Goal: Task Accomplishment & Management: Use online tool/utility

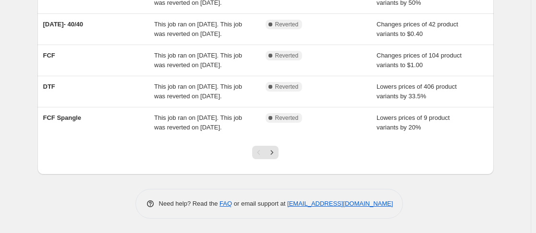
scroll to position [357, 0]
click at [273, 151] on icon "Next" at bounding box center [272, 153] width 10 height 10
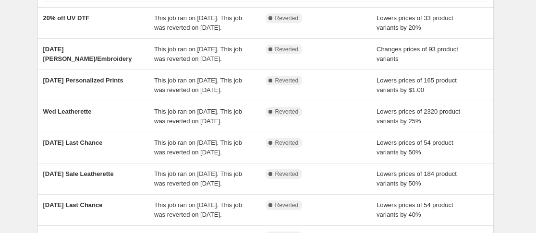
scroll to position [66, 0]
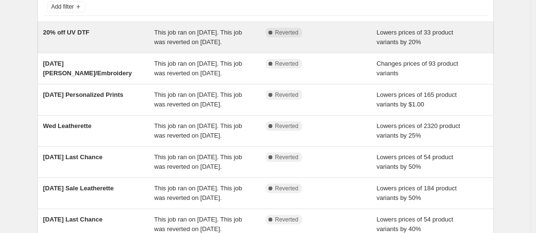
drag, startPoint x: 125, startPoint y: 48, endPoint x: 83, endPoint y: 48, distance: 42.2
click at [83, 47] on div "20% off UV DTF" at bounding box center [98, 37] width 111 height 19
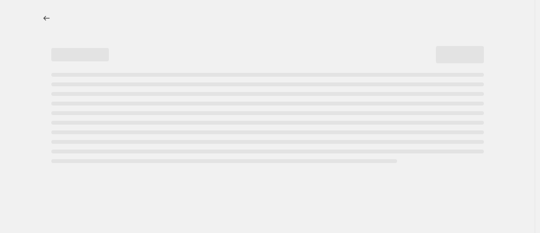
select select "percentage"
select select "no_change"
select select "collection"
select select "product_status"
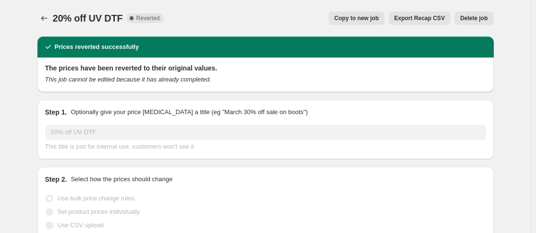
click at [354, 15] on span "Copy to new job" at bounding box center [356, 18] width 45 height 8
select select "percentage"
select select "no_change"
select select "collection"
select select "product_status"
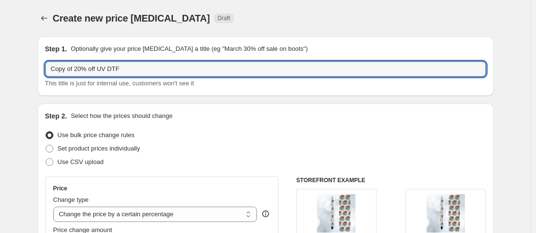
drag, startPoint x: 78, startPoint y: 70, endPoint x: 21, endPoint y: 71, distance: 57.1
drag, startPoint x: 21, startPoint y: 71, endPoint x: 263, endPoint y: 73, distance: 241.4
click at [263, 73] on input "Copy of 20% off UV DTF" at bounding box center [265, 68] width 441 height 15
drag, startPoint x: 79, startPoint y: 69, endPoint x: 22, endPoint y: 77, distance: 57.6
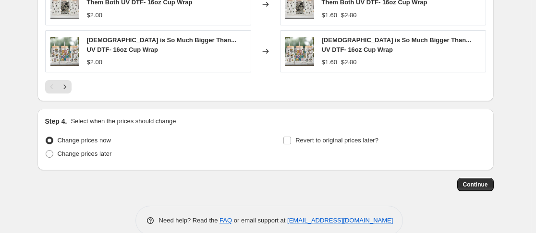
scroll to position [864, 0]
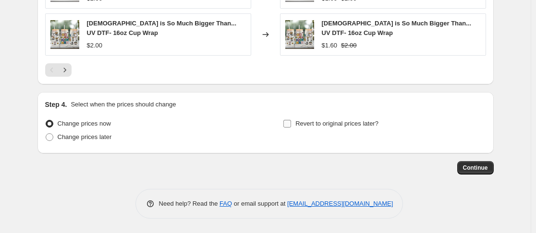
type input "20% off UV DTF"
click at [291, 124] on input "Revert to original prices later?" at bounding box center [287, 124] width 8 height 8
checkbox input "true"
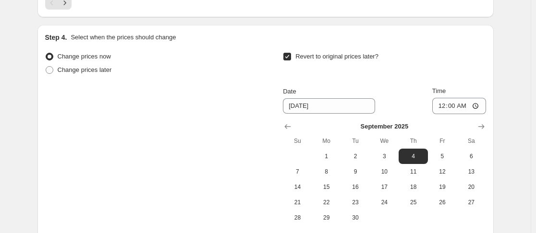
scroll to position [932, 0]
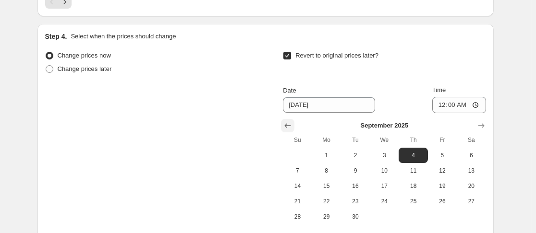
click at [290, 123] on icon "Show previous month, August 2025" at bounding box center [288, 126] width 10 height 10
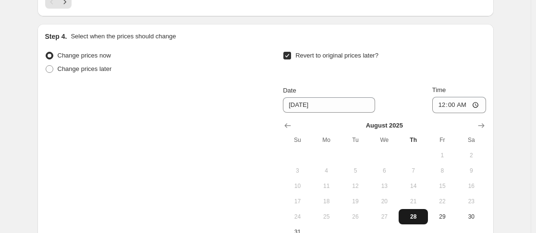
click at [414, 215] on span "28" at bounding box center [412, 217] width 21 height 8
type input "[DATE]"
click at [440, 106] on input "00:00" at bounding box center [459, 105] width 54 height 16
type input "23:59"
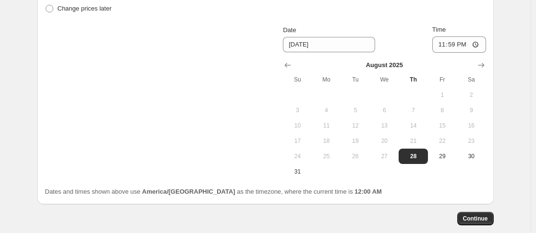
scroll to position [993, 0]
click at [484, 220] on span "Continue" at bounding box center [475, 219] width 25 height 8
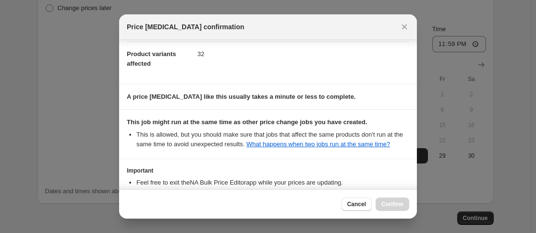
scroll to position [190, 0]
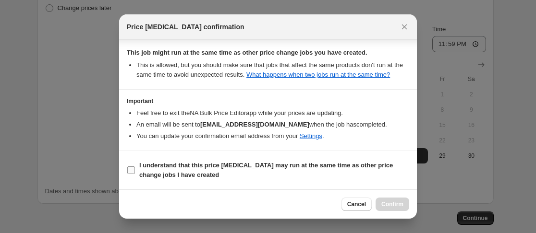
click at [133, 170] on input "I understand that this price [MEDICAL_DATA] may run at the same time as other p…" at bounding box center [131, 171] width 8 height 8
checkbox input "true"
click at [384, 209] on button "Confirm" at bounding box center [392, 204] width 34 height 13
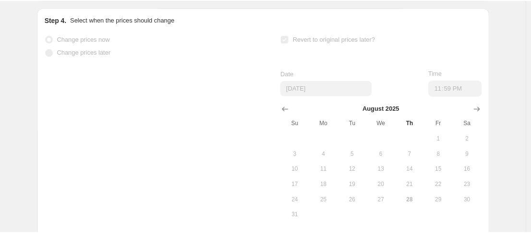
scroll to position [1018, 0]
